Goal: Task Accomplishment & Management: Manage account settings

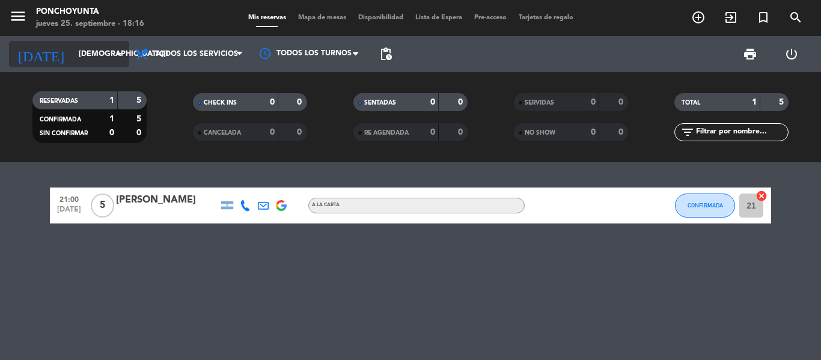
click at [120, 54] on icon "arrow_drop_down" at bounding box center [119, 54] width 14 height 14
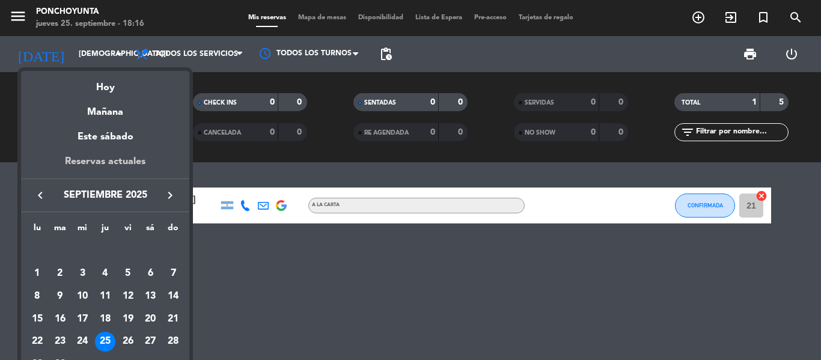
click at [94, 171] on div "Reservas actuales" at bounding box center [105, 166] width 168 height 25
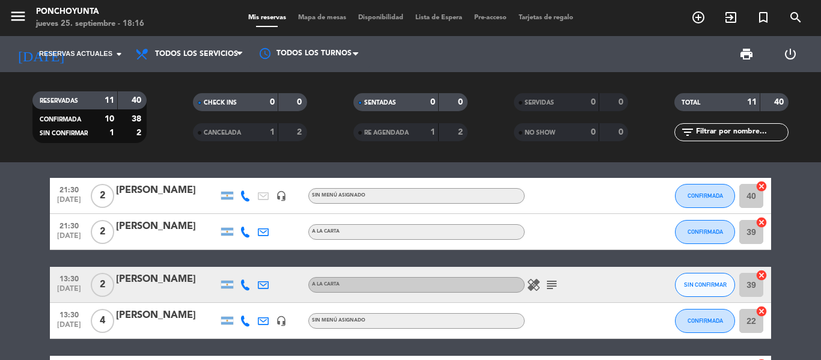
scroll to position [192, 0]
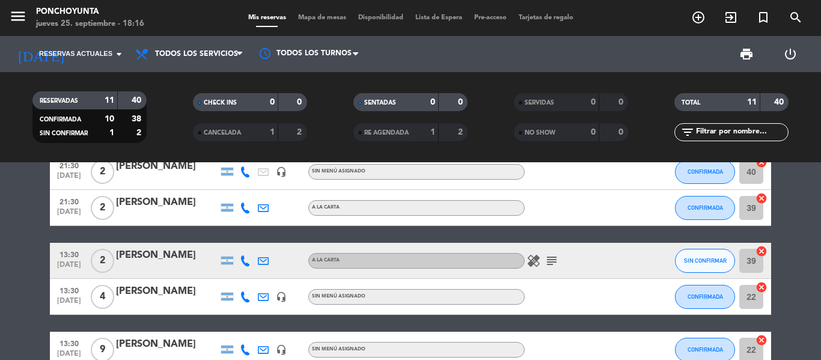
click at [533, 263] on icon "healing" at bounding box center [533, 261] width 14 height 14
click at [689, 262] on span "SIN CONFIRMAR" at bounding box center [705, 260] width 43 height 7
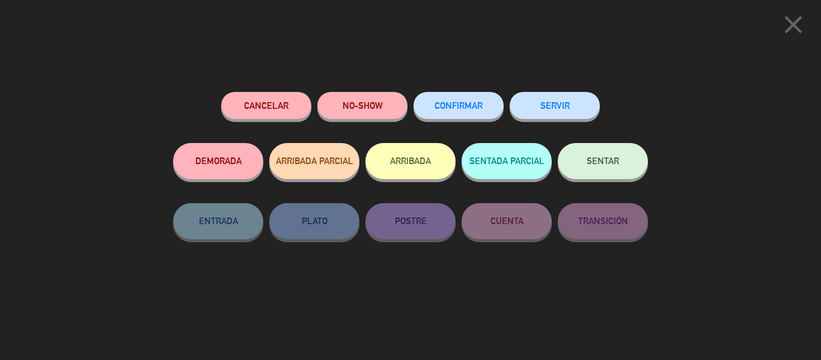
click at [455, 105] on span "CONFIRMAR" at bounding box center [458, 105] width 48 height 10
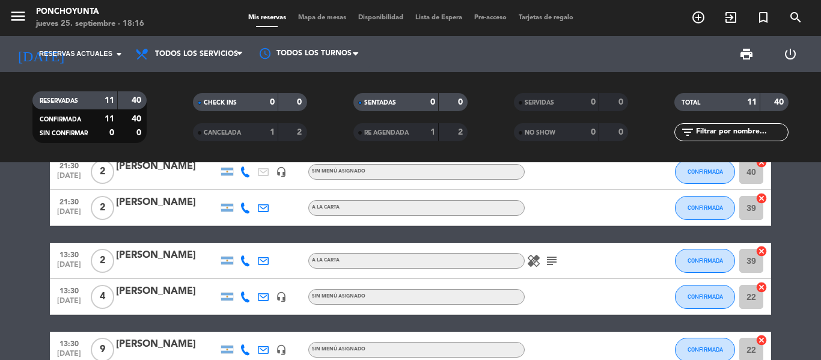
click at [790, 278] on bookings-row "21:00 [DATE] 5 [PERSON_NAME] A LA CARTA CONFIRMADA 21 cancel 14:30 [DATE] 4 Ney…" at bounding box center [410, 260] width 821 height 531
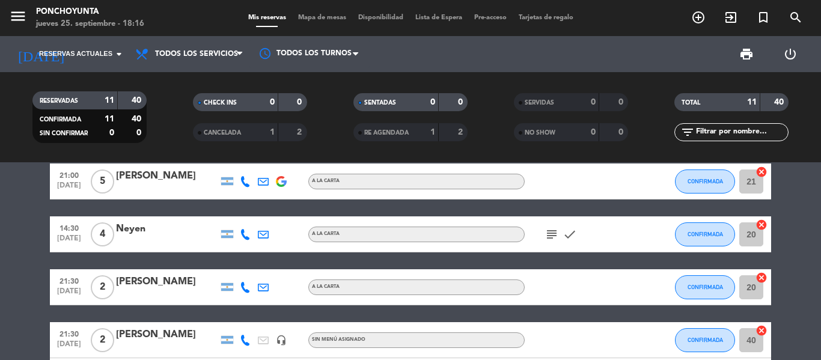
scroll to position [0, 0]
